Goal: Find specific page/section: Find specific page/section

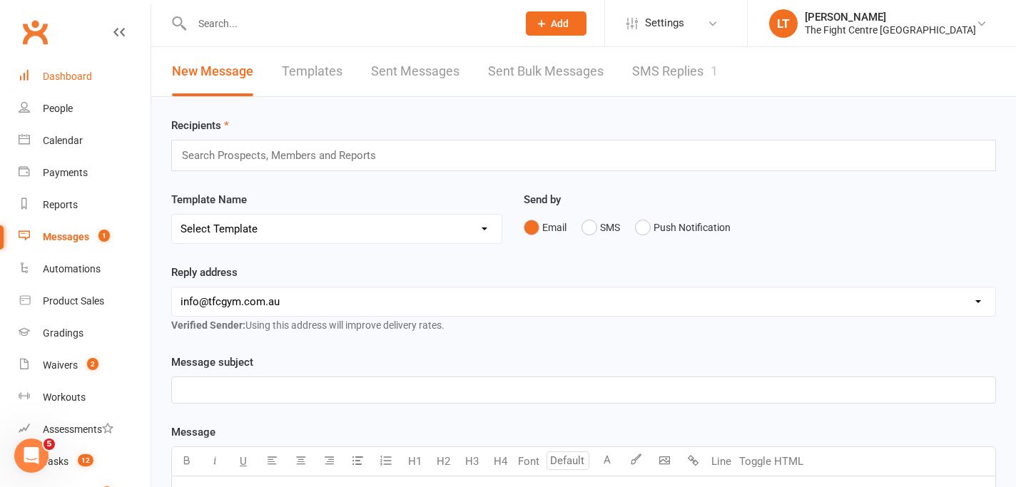
click at [69, 77] on div "Dashboard" at bounding box center [67, 76] width 49 height 11
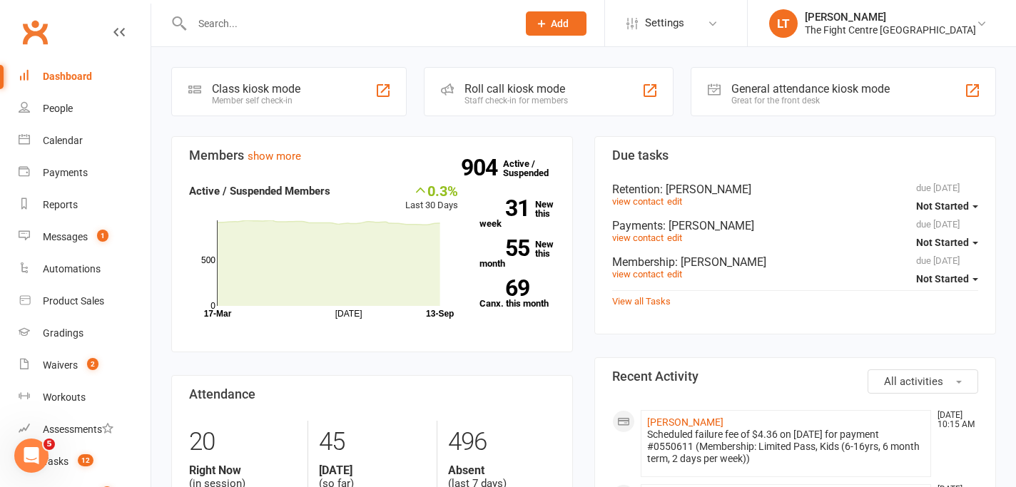
click at [245, 32] on input "text" at bounding box center [348, 24] width 320 height 20
type input "m"
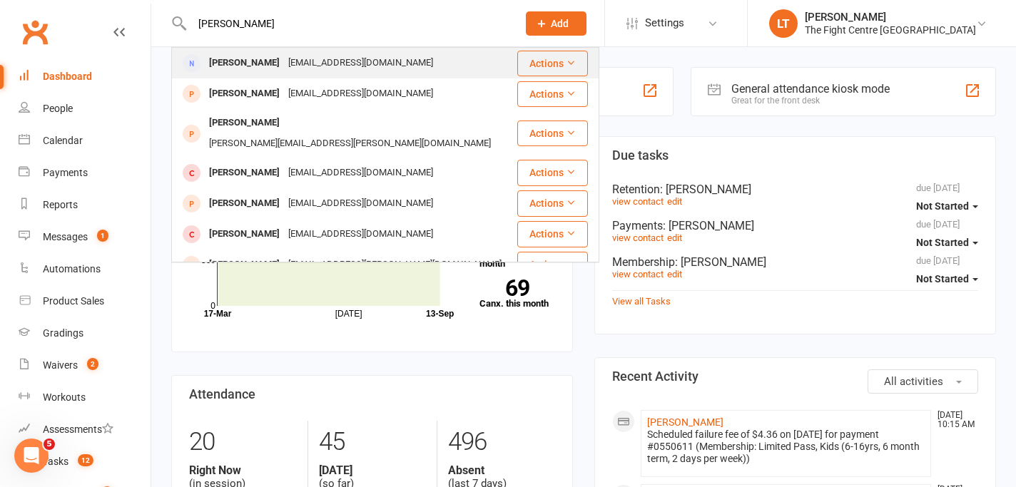
type input "[PERSON_NAME]"
click at [267, 68] on div "[PERSON_NAME]" at bounding box center [244, 63] width 79 height 21
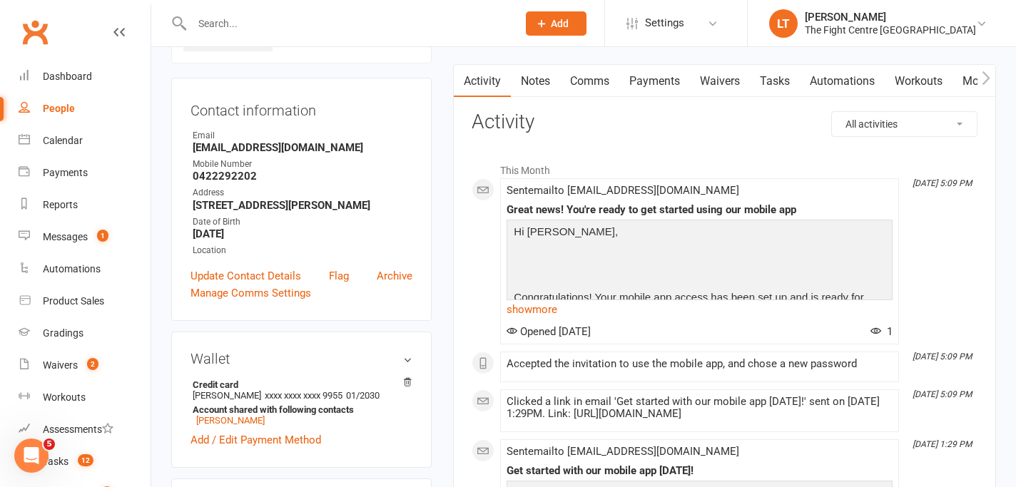
scroll to position [224, 0]
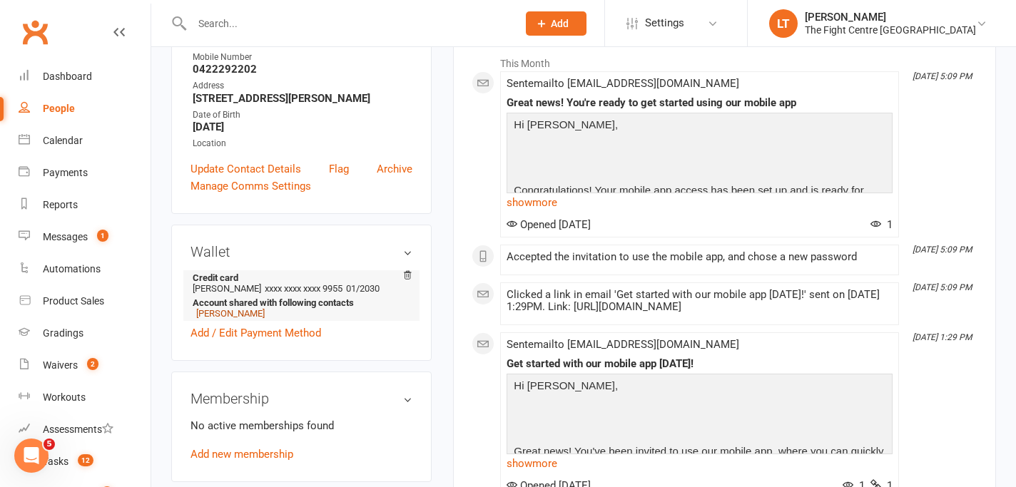
click at [205, 311] on link "[PERSON_NAME]" at bounding box center [230, 313] width 68 height 11
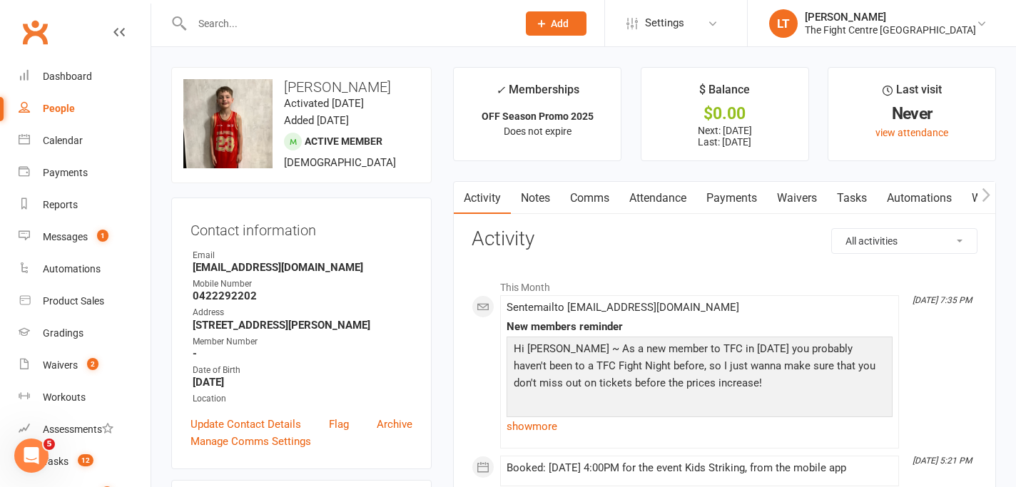
click at [742, 187] on link "Payments" at bounding box center [731, 198] width 71 height 33
click at [0, 0] on div "Loading" at bounding box center [0, 0] width 0 height 0
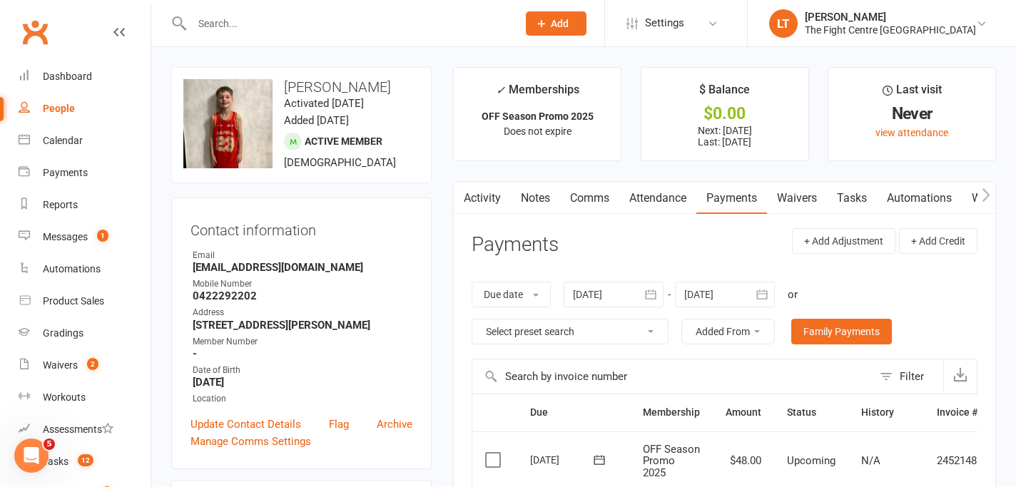
scroll to position [118, 0]
